Goal: Download file/media

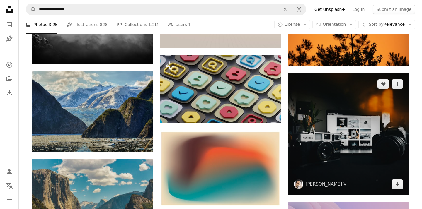
scroll to position [3929, 0]
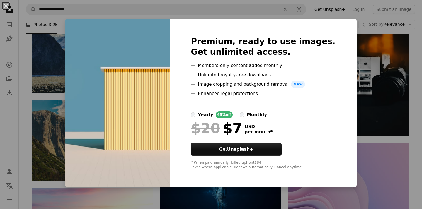
click at [416, 53] on div "An X shape Premium, ready to use images. Get unlimited access. A plus sign Memb…" at bounding box center [211, 104] width 422 height 209
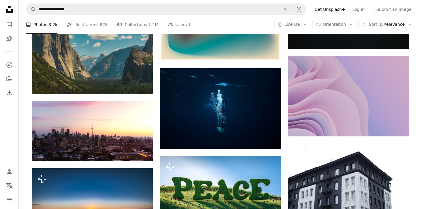
scroll to position [4021, 0]
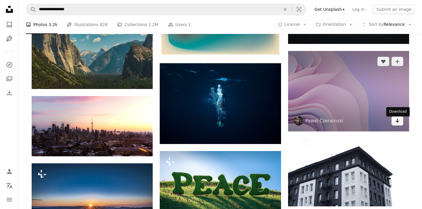
click at [398, 122] on icon "Arrow pointing down" at bounding box center [397, 120] width 5 height 7
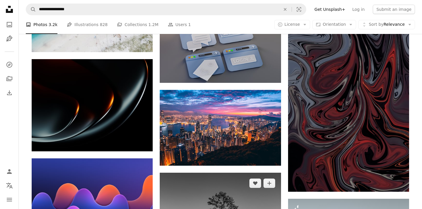
scroll to position [8225, 0]
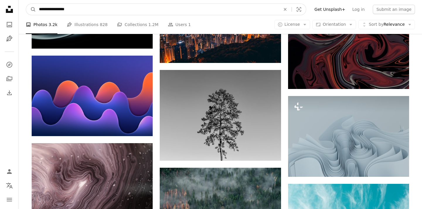
click at [164, 11] on input "**********" at bounding box center [157, 9] width 243 height 11
type input "**********"
click at [31, 9] on button "A magnifying glass" at bounding box center [31, 9] width 10 height 11
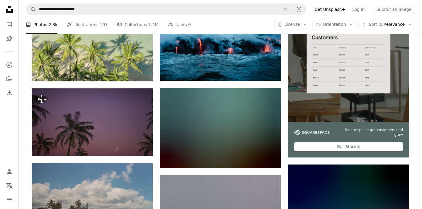
scroll to position [184, 0]
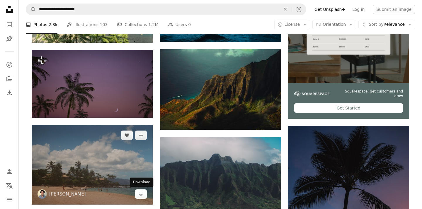
click at [140, 195] on icon "Arrow pointing down" at bounding box center [141, 194] width 5 height 7
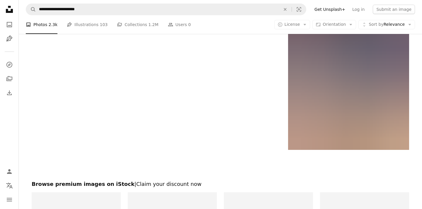
scroll to position [1004, 0]
